Goal: Register for event/course

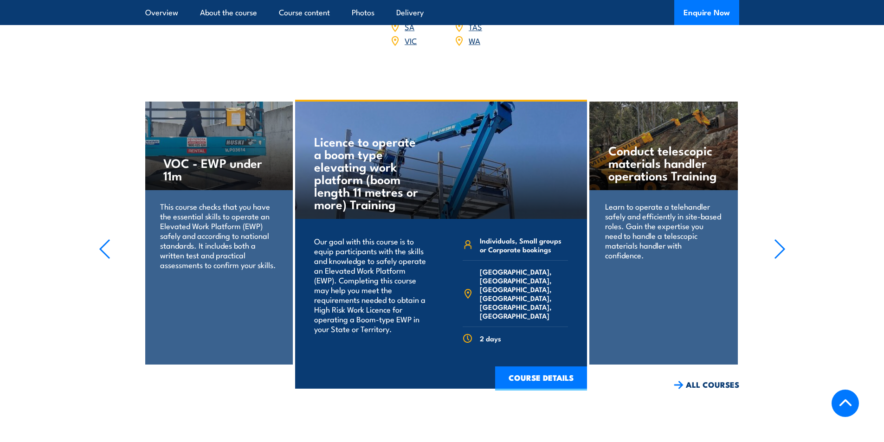
scroll to position [1329, 0]
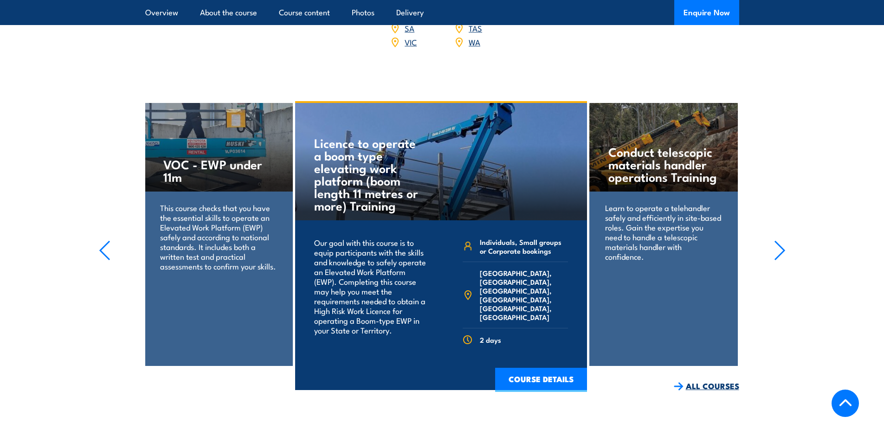
click at [696, 381] on link "ALL COURSES" at bounding box center [706, 386] width 65 height 11
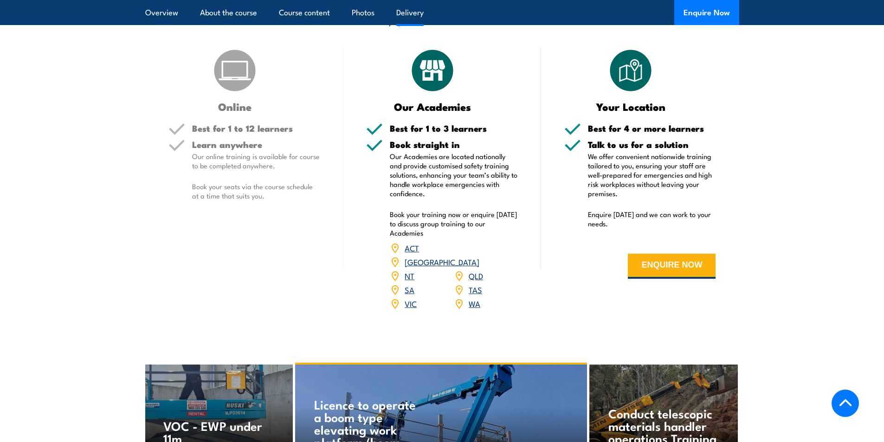
scroll to position [1069, 0]
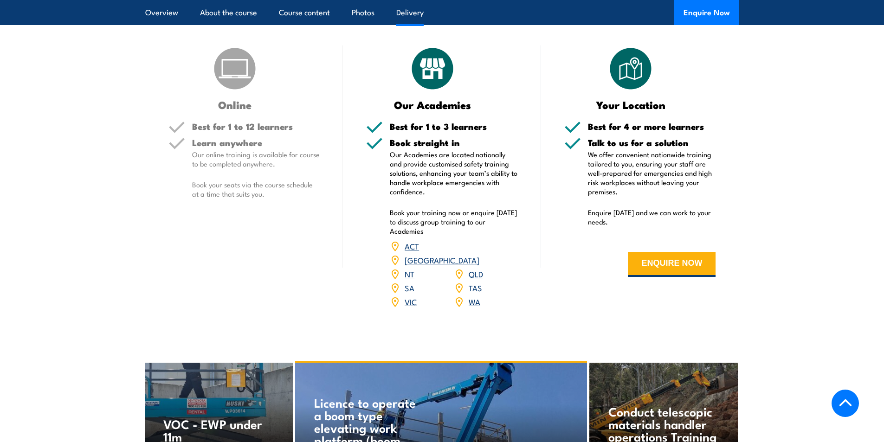
click at [413, 296] on link "VIC" at bounding box center [411, 301] width 12 height 11
